Goal: Information Seeking & Learning: Learn about a topic

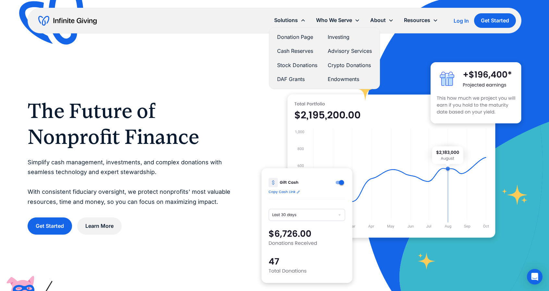
click at [336, 37] on link "Investing" at bounding box center [349, 37] width 44 height 9
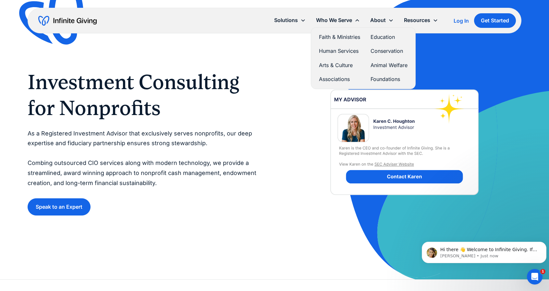
click at [344, 48] on link "Human Services" at bounding box center [339, 51] width 41 height 9
